Goal: Check status: Check status

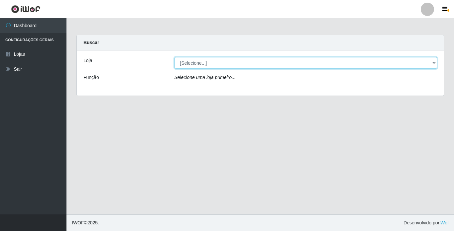
drag, startPoint x: 352, startPoint y: 62, endPoint x: 349, endPoint y: 66, distance: 4.5
click at [352, 62] on select "[Selecione...] Bemais Supermercados - [GEOGRAPHIC_DATA]" at bounding box center [305, 63] width 263 height 12
select select "250"
click at [174, 57] on select "[Selecione...] Bemais Supermercados - [GEOGRAPHIC_DATA]" at bounding box center [305, 63] width 263 height 12
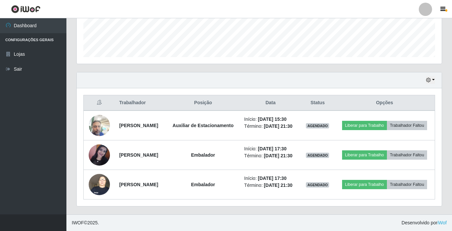
scroll to position [195, 0]
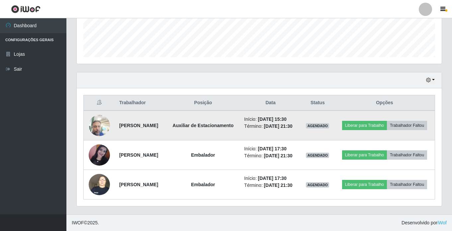
click at [104, 111] on img at bounding box center [99, 125] width 21 height 28
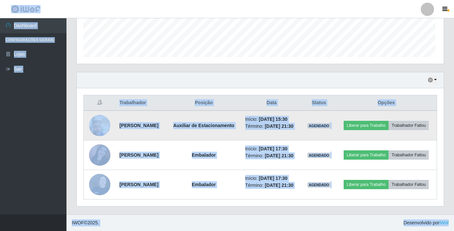
scroll to position [138, 365]
click at [104, 111] on img at bounding box center [99, 125] width 21 height 28
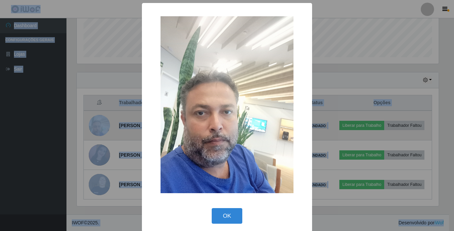
click at [104, 111] on div "× OK Cancel" at bounding box center [227, 115] width 454 height 231
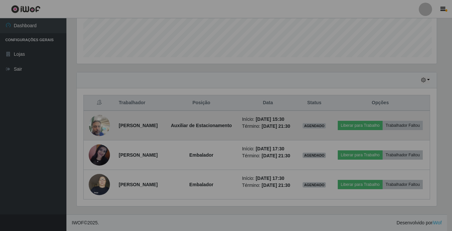
scroll to position [138, 365]
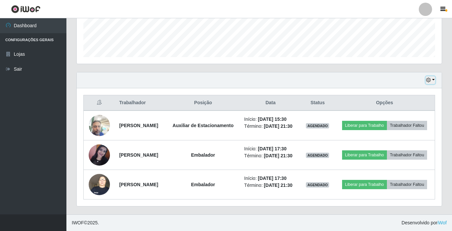
click at [434, 76] on button "button" at bounding box center [430, 80] width 9 height 8
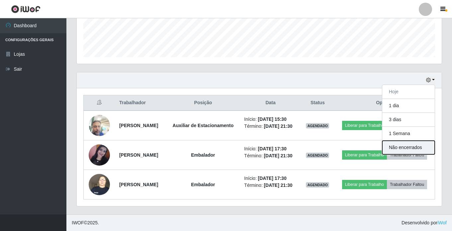
click at [422, 141] on button "Não encerrados" at bounding box center [408, 148] width 52 height 14
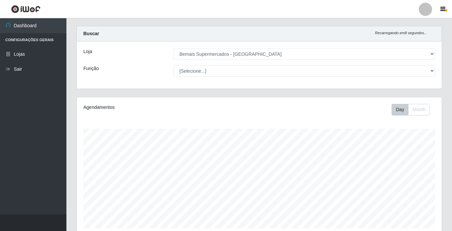
scroll to position [0, 0]
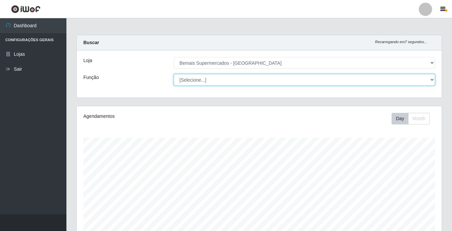
click at [290, 83] on select "[Selecione...] ASG ASG + ASG ++ Auxiliar de Estacionamento Auxiliar de Estacion…" at bounding box center [304, 80] width 261 height 12
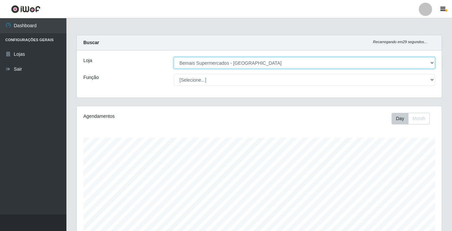
click at [306, 62] on select "[Selecione...] Bemais Supermercados - [GEOGRAPHIC_DATA]" at bounding box center [304, 63] width 261 height 12
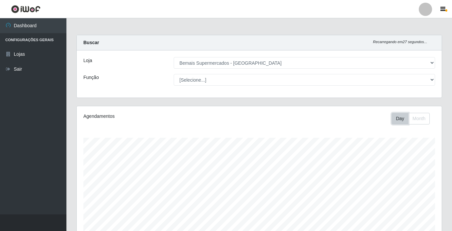
click at [395, 117] on button "Day" at bounding box center [400, 119] width 17 height 12
click at [400, 122] on button "Day" at bounding box center [400, 119] width 17 height 12
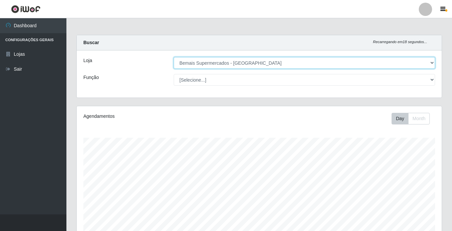
click at [296, 62] on select "[Selecione...] Bemais Supermercados - [GEOGRAPHIC_DATA]" at bounding box center [304, 63] width 261 height 12
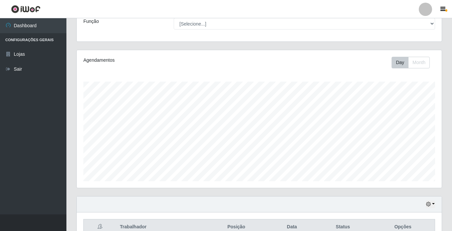
scroll to position [92, 0]
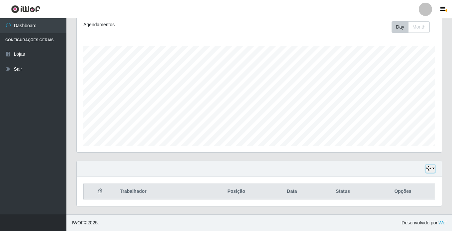
click at [434, 168] on button "button" at bounding box center [430, 169] width 9 height 8
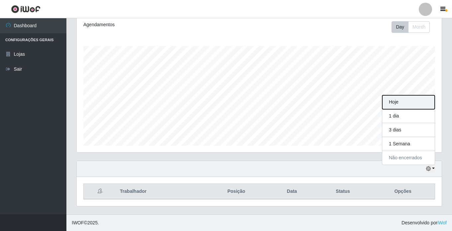
click at [397, 105] on button "Hoje" at bounding box center [408, 102] width 52 height 14
